Goal: Task Accomplishment & Management: Manage account settings

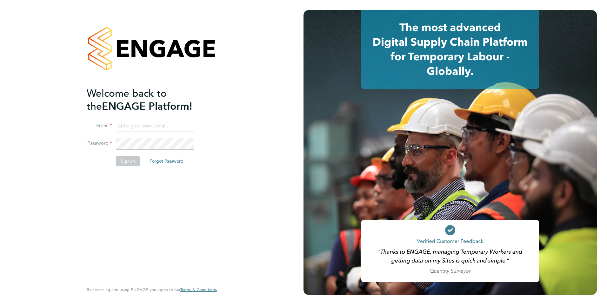
type input "jacqueline.mitchell@ncclondon.ac.uk"
click at [128, 165] on button "Sign In" at bounding box center [128, 161] width 24 height 10
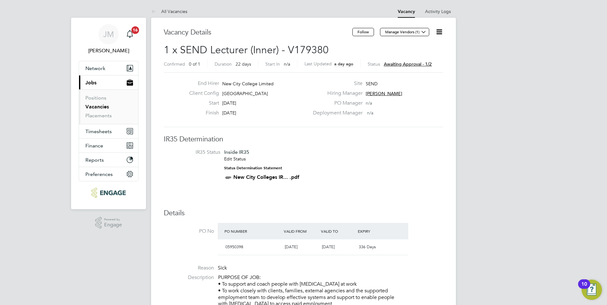
click at [415, 64] on span "Awaiting approval - 1/2" at bounding box center [408, 64] width 48 height 6
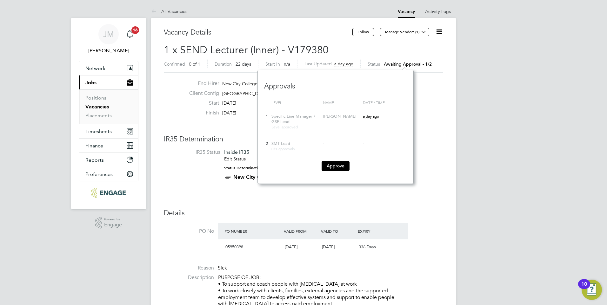
scroll to position [114, 156]
click at [333, 167] on button "Approve" at bounding box center [335, 166] width 28 height 10
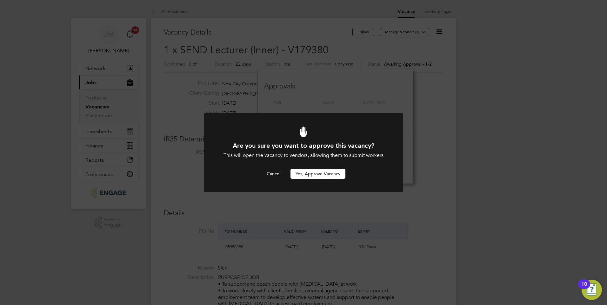
click at [308, 176] on button "Yes, Approve Vacancy" at bounding box center [317, 174] width 55 height 10
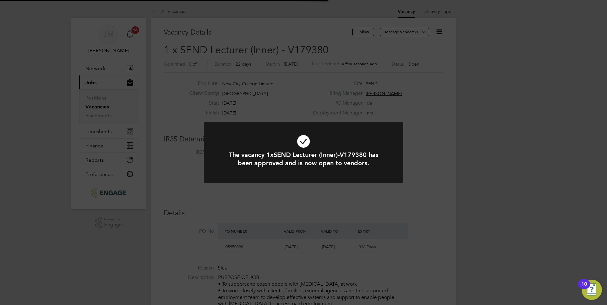
scroll to position [19, 44]
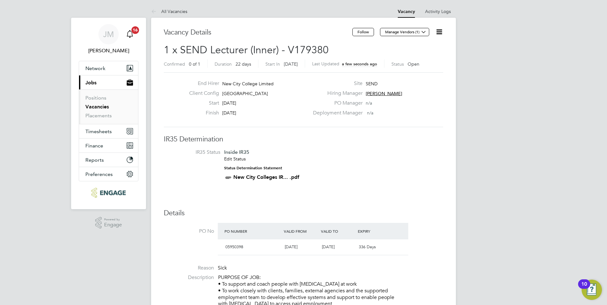
click at [137, 31] on span "16" at bounding box center [135, 30] width 8 height 8
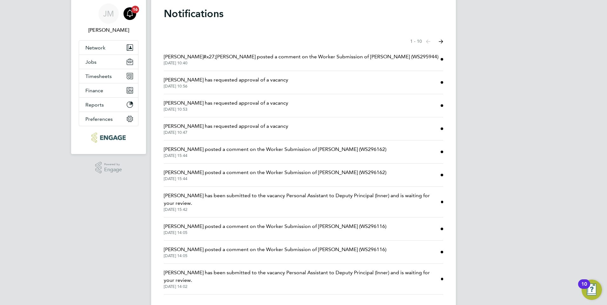
scroll to position [33, 0]
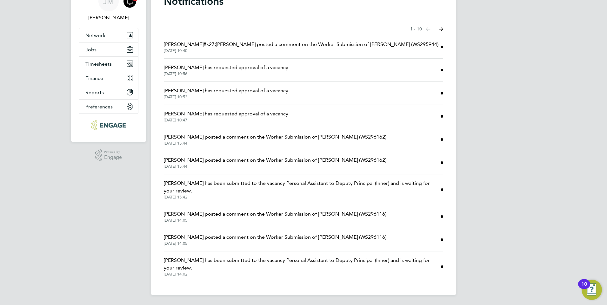
click at [206, 70] on span "[PERSON_NAME] has requested approval of a vacancy" at bounding box center [226, 68] width 124 height 8
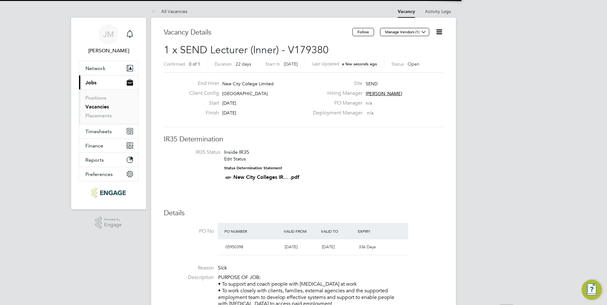
scroll to position [3, 3]
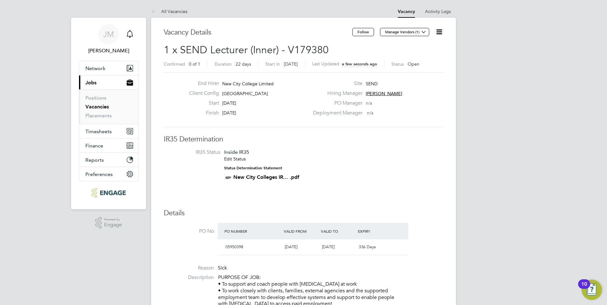
click at [130, 35] on icon "Main navigation" at bounding box center [130, 34] width 8 height 8
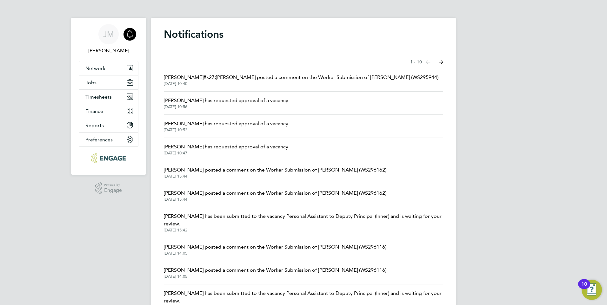
click at [202, 123] on span "[PERSON_NAME] has requested approval of a vacancy" at bounding box center [226, 124] width 124 height 8
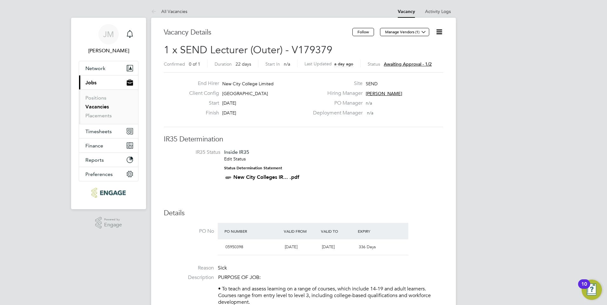
click at [411, 63] on span "Awaiting approval - 1/2" at bounding box center [408, 64] width 48 height 6
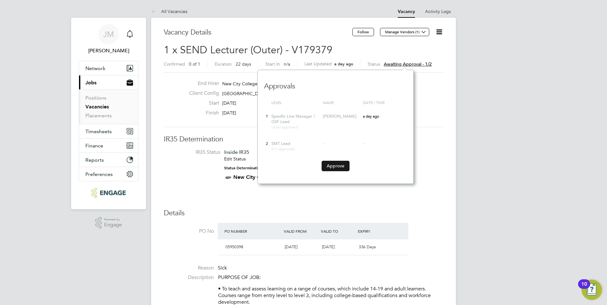
click at [334, 168] on button "Approve" at bounding box center [335, 166] width 28 height 10
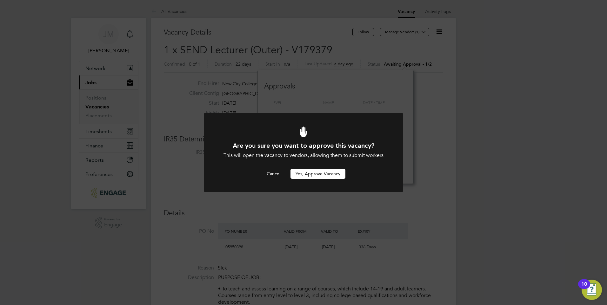
click at [332, 175] on button "Yes, Approve Vacancy" at bounding box center [317, 174] width 55 height 10
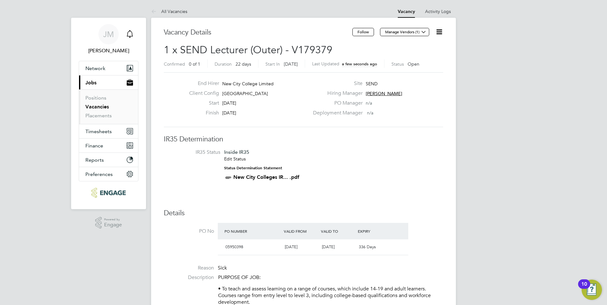
click at [128, 33] on icon "Main navigation" at bounding box center [130, 34] width 8 height 8
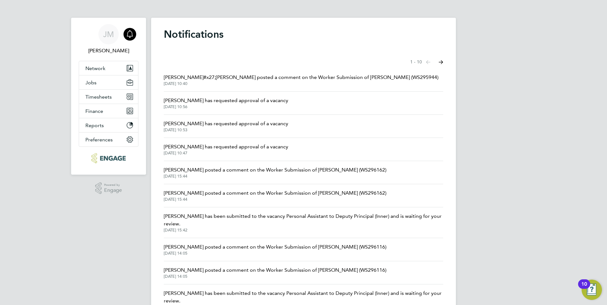
click at [192, 147] on span "[PERSON_NAME] has requested approval of a vacancy" at bounding box center [226, 147] width 124 height 8
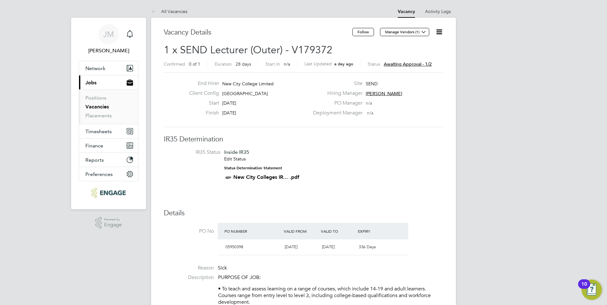
click at [405, 64] on span "Awaiting approval - 1/2" at bounding box center [408, 64] width 48 height 6
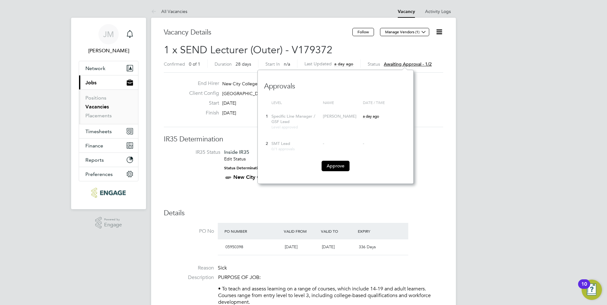
click at [328, 164] on button "Approve" at bounding box center [335, 166] width 28 height 10
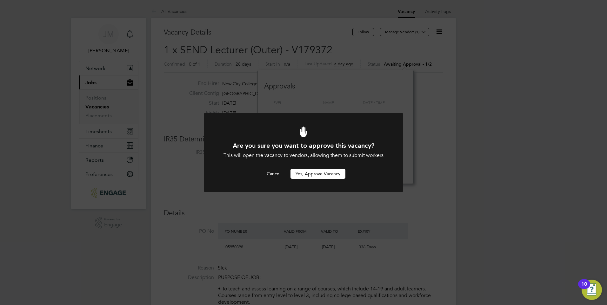
click at [303, 174] on button "Yes, Approve Vacancy" at bounding box center [317, 174] width 55 height 10
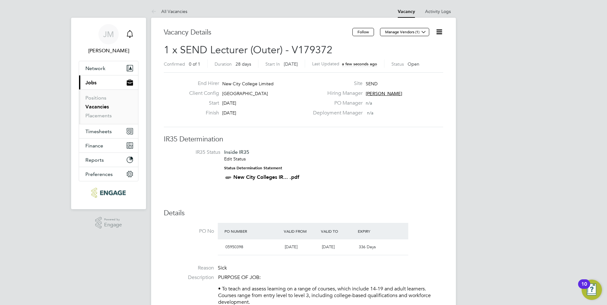
click at [131, 32] on icon "Main navigation" at bounding box center [130, 34] width 8 height 8
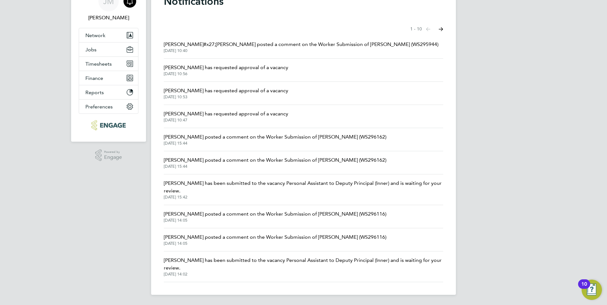
click at [215, 184] on span "[PERSON_NAME] has been submitted to the vacancy Personal Assistant to Deputy Pr…" at bounding box center [303, 187] width 279 height 15
